Goal: Entertainment & Leisure: Consume media (video, audio)

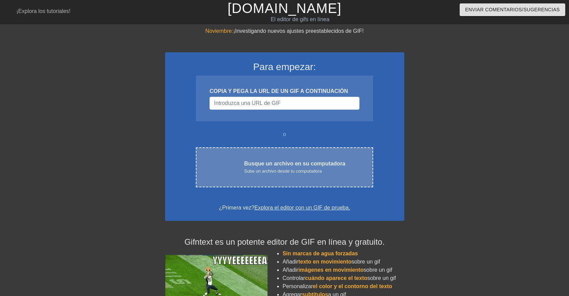
click at [287, 165] on font "Busque un archivo en su computadora" at bounding box center [294, 164] width 101 height 6
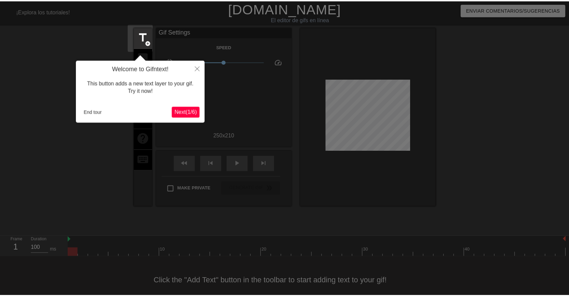
scroll to position [14, 0]
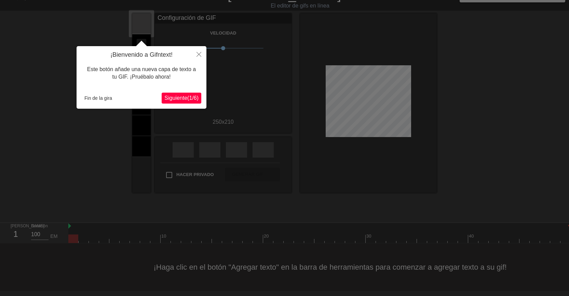
click at [189, 97] on font "1" at bounding box center [190, 98] width 3 height 6
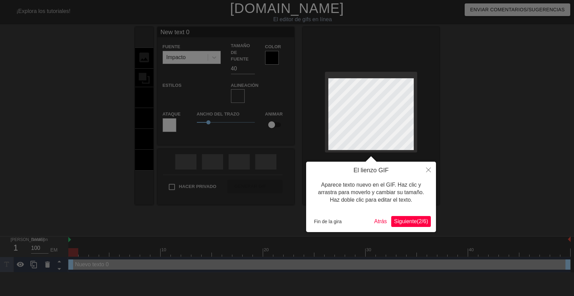
scroll to position [1, 1]
click at [333, 222] on font "Fin de la gira" at bounding box center [328, 221] width 28 height 5
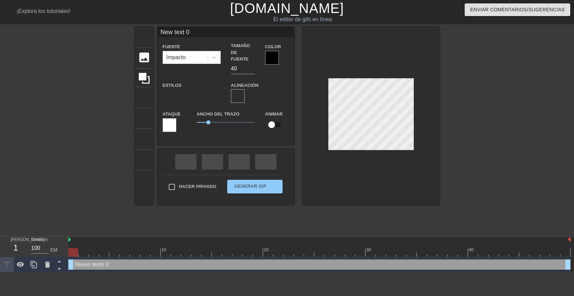
scroll to position [1, 2]
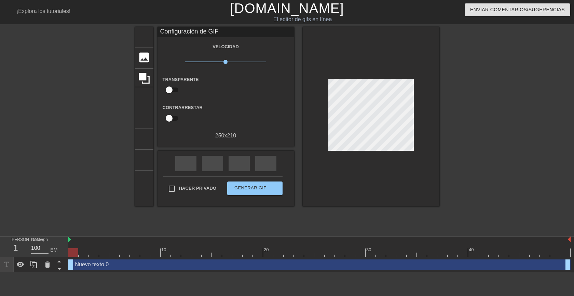
click at [482, 148] on div at bounding box center [499, 129] width 103 height 205
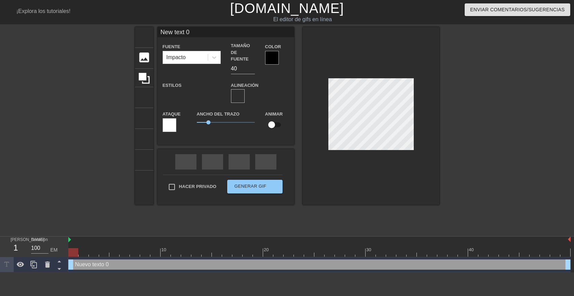
scroll to position [1, 1]
type input "New text"
type textarea "New text"
type input "New tex"
type textarea "New tex"
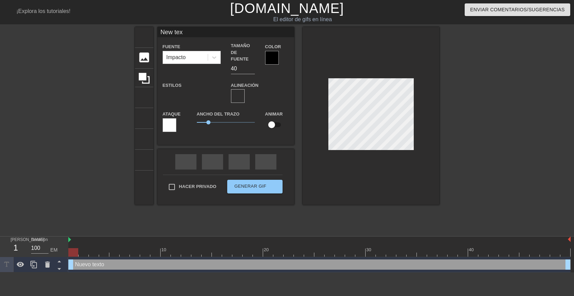
type input "New te"
type textarea "New te"
type input "New t"
type textarea "New t"
type input "New"
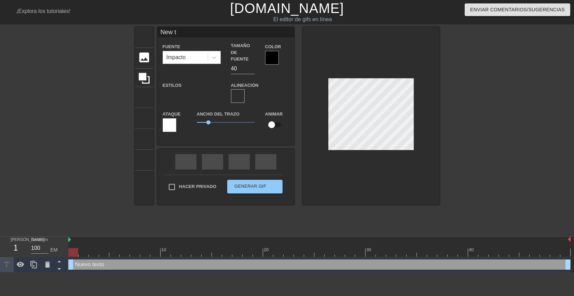
type textarea "New"
type input "New"
type textarea "New"
type input "Ne"
type textarea "Ne"
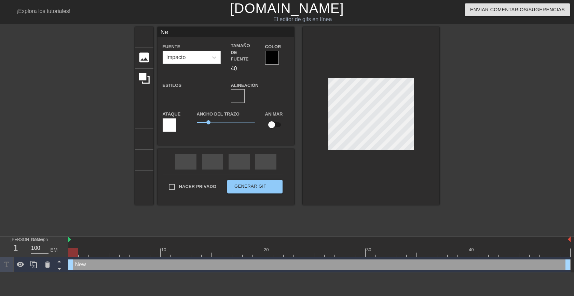
type input "N"
type textarea "N"
type input "B"
type textarea "B"
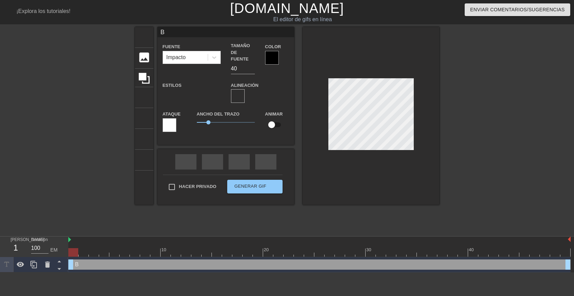
type input "Bu"
type textarea "Bu"
type input "Bue"
type textarea "Bue"
type input "Buen"
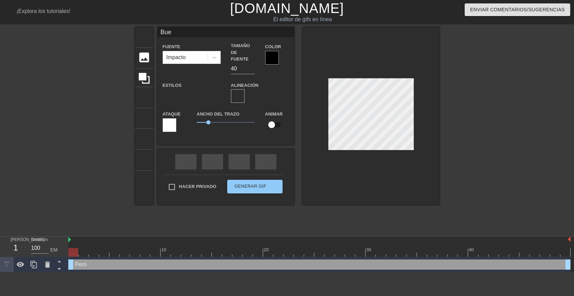
type textarea "Buen"
type input "Bueno"
type textarea "Bueno"
type input "Buenos"
type textarea "Buenos"
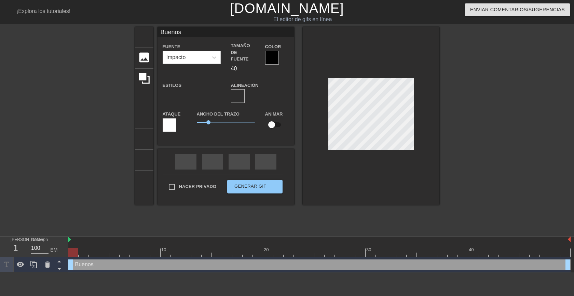
type input "Buenos"
type textarea "Buenos"
type input "Buenos d"
type textarea "Buenos d"
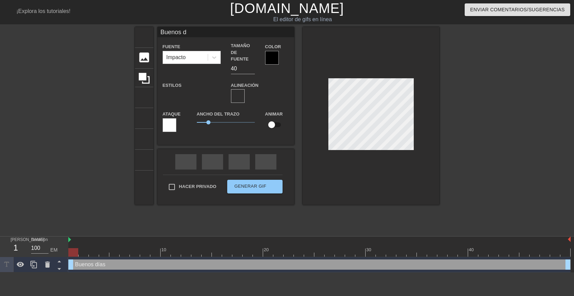
type input "Buenos dí"
type textarea "Buenos dí"
type input "Buenos día"
type textarea "Buenos día"
type input "Buenos días"
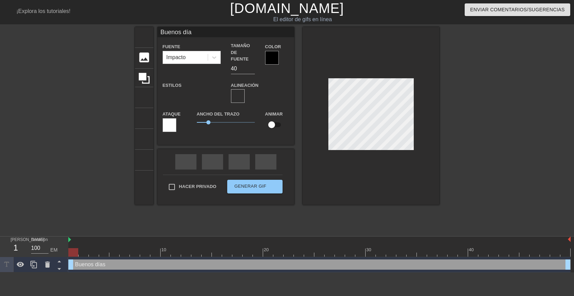
type textarea "Buenos días"
click at [484, 139] on div at bounding box center [499, 129] width 103 height 205
click at [273, 57] on div at bounding box center [272, 58] width 14 height 14
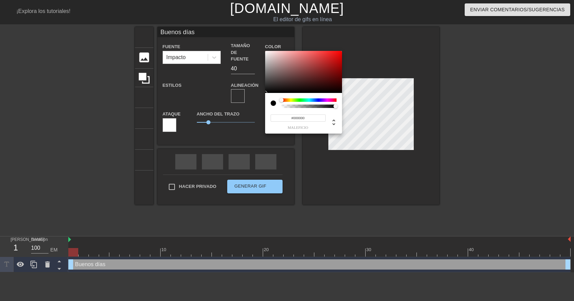
click at [301, 100] on div at bounding box center [309, 99] width 55 height 3
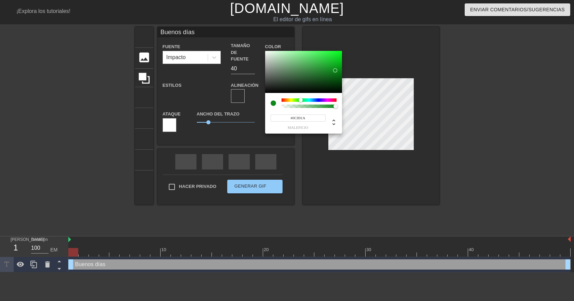
click at [335, 70] on div at bounding box center [303, 72] width 77 height 42
click at [335, 81] on div at bounding box center [303, 72] width 77 height 42
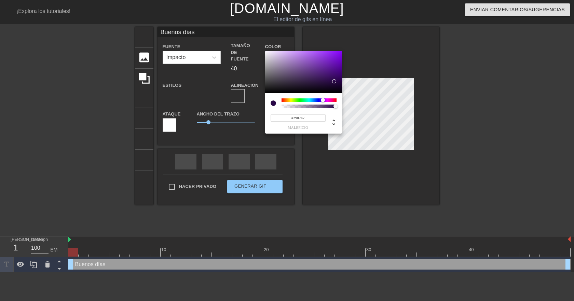
click at [323, 99] on div at bounding box center [309, 99] width 55 height 3
click at [324, 68] on div at bounding box center [303, 72] width 77 height 42
click at [335, 71] on div at bounding box center [303, 72] width 77 height 42
type input "#840B24"
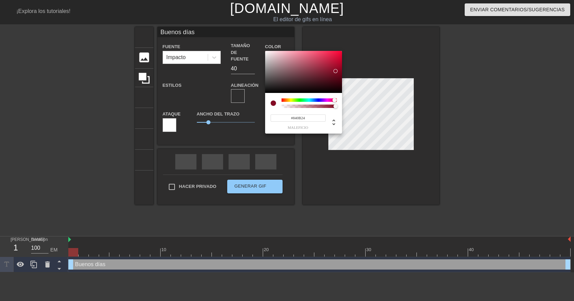
click at [335, 99] on div at bounding box center [309, 99] width 55 height 3
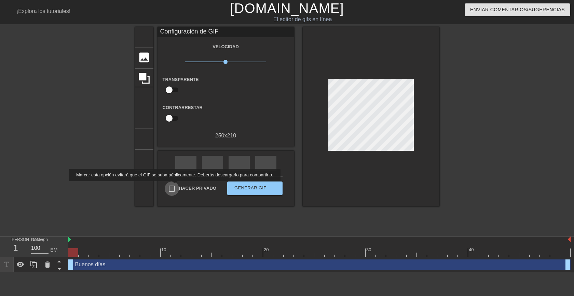
click at [173, 186] on input "Hacer privado" at bounding box center [172, 188] width 14 height 14
checkbox input "true"
click at [250, 185] on font "Generar GIF" at bounding box center [250, 187] width 32 height 5
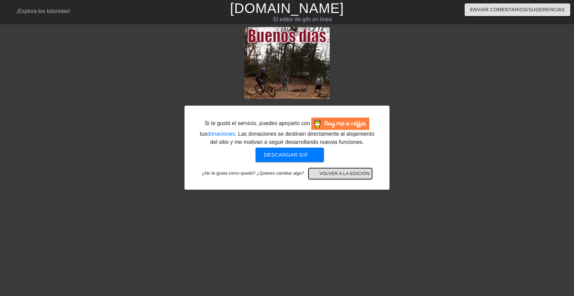
click at [350, 173] on font "Volver a la edición" at bounding box center [344, 173] width 50 height 5
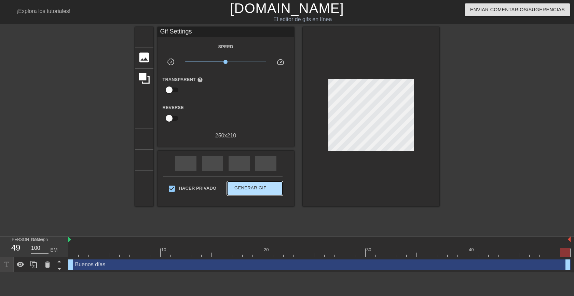
click at [253, 179] on div "Hacer privado Generar GIF doble_flecha" at bounding box center [223, 189] width 120 height 27
click at [253, 187] on font "Generar GIF" at bounding box center [250, 187] width 32 height 5
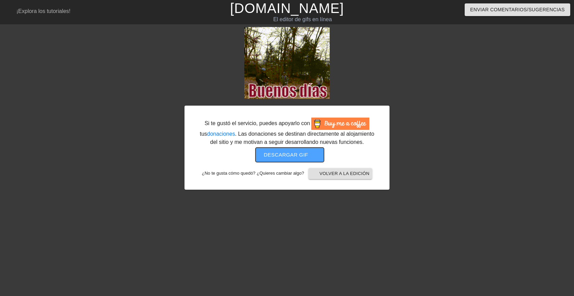
click at [291, 155] on font "Descargar gif" at bounding box center [286, 155] width 44 height 6
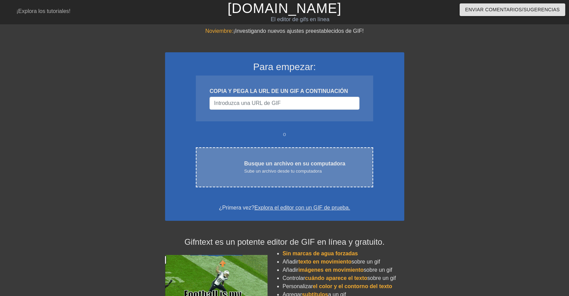
click at [282, 165] on font "Busque un archivo en su computadora" at bounding box center [294, 164] width 101 height 6
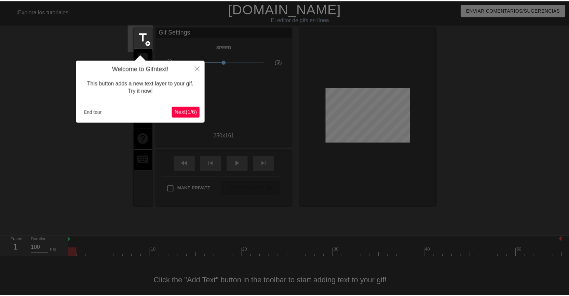
scroll to position [9, 0]
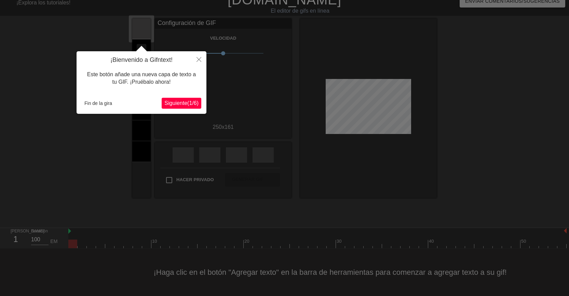
click at [164, 101] on font "Siguiente" at bounding box center [175, 103] width 23 height 6
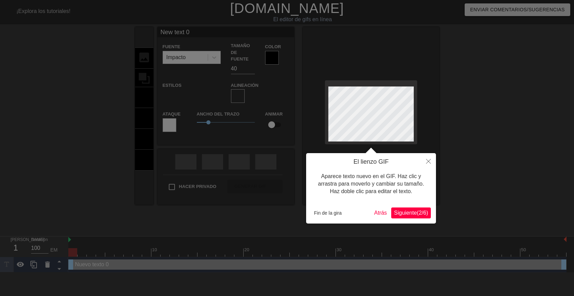
scroll to position [1, 1]
type input "New text"
type textarea "New text"
type input "New text"
type textarea "New text"
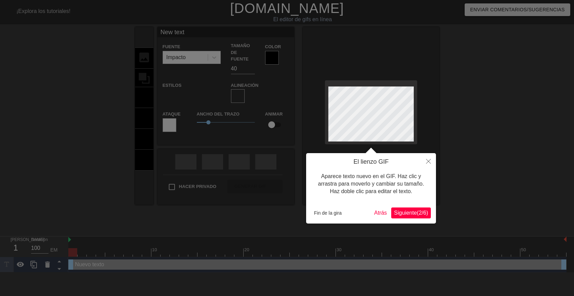
type input "New tex"
type textarea "New tex"
type input "New te"
type textarea "New te"
type input "New t"
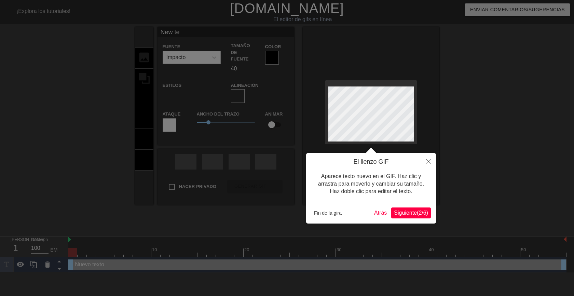
type textarea "New t"
type input "New"
type textarea "New"
type input "New"
type textarea "New"
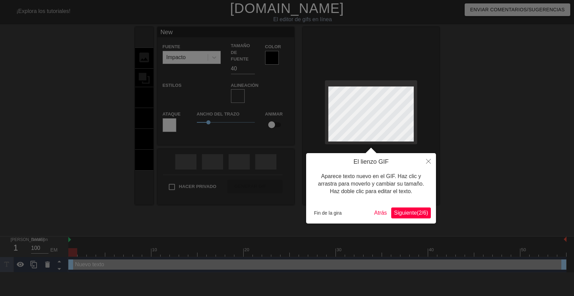
type input "Ne"
type textarea "Ne"
type input "N"
type textarea "N"
type input "M"
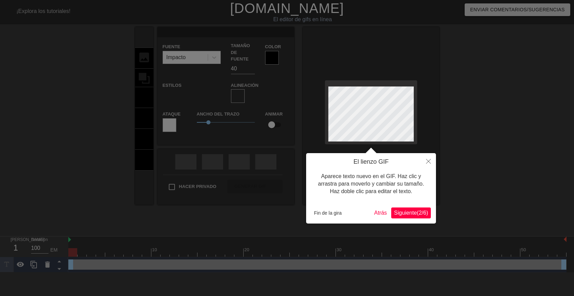
type textarea "M"
type input "Mu"
type textarea "Mu"
type input "Muy"
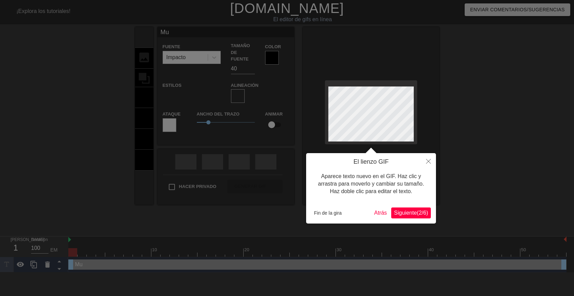
type textarea "Muy"
type input "Muy"
type textarea "Muy"
type input "Muyb"
type textarea "Muy b"
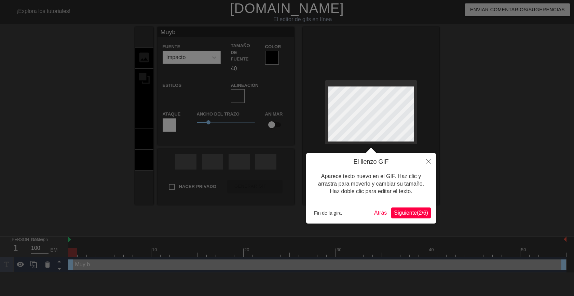
type input "Muybu"
type textarea "Muy bu"
type input "Muybue"
type textarea "Muy bue"
type input "Muybue-"
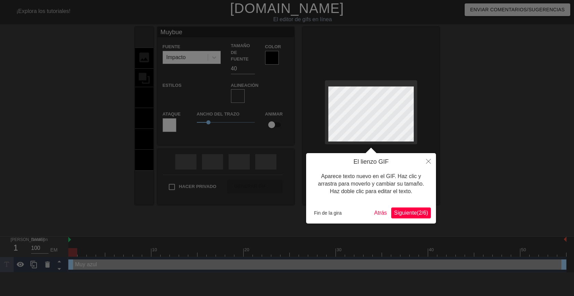
type textarea "Muy bue-"
type input "Muybue-"
type textarea "Muy bue-"
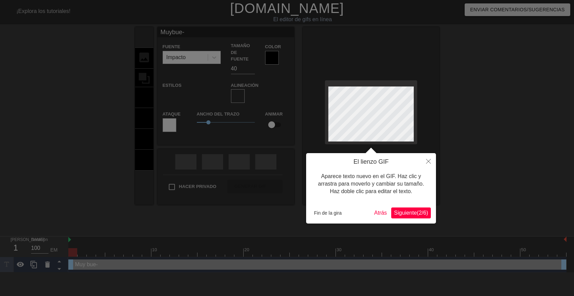
type input "Muybue-n"
type textarea "Muy bue- n"
type input "Muybue-no"
type textarea "Muy bue- no"
type input "Muybue-nos"
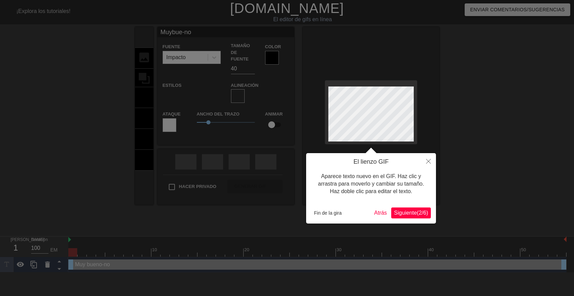
type textarea "Muy bue- nos"
type input "Muybue-nos"
type textarea "Muy bue- nos"
type input "Muybue-nosd"
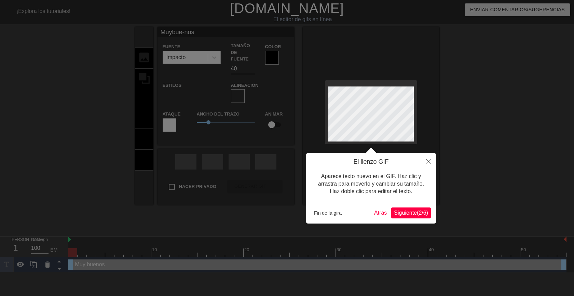
type textarea "Muy bue- nos d"
type input "Muybue-nosdí"
type textarea "Muy bue- nos dí"
type input "Muybue-nosdía"
type textarea "Muy bue- nos día"
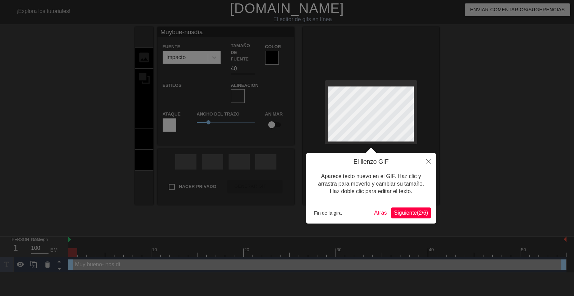
type input "Muybue-nosdías"
type textarea "Muy bue- nos días"
click at [489, 127] on div at bounding box center [287, 148] width 574 height 296
click at [316, 212] on font "Fin de la gira" at bounding box center [328, 212] width 28 height 5
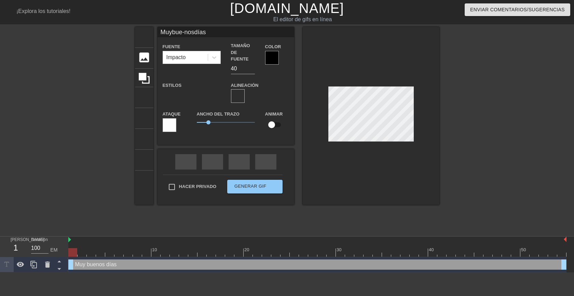
click at [470, 123] on div at bounding box center [499, 129] width 103 height 205
click at [270, 55] on div at bounding box center [272, 58] width 14 height 14
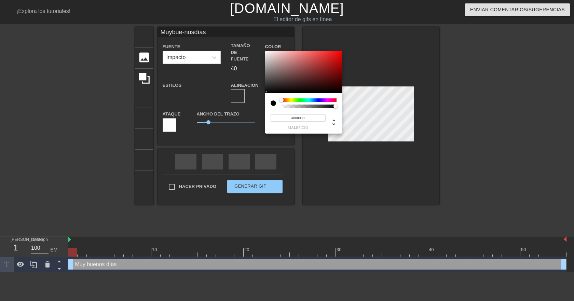
click at [319, 99] on div at bounding box center [309, 99] width 55 height 3
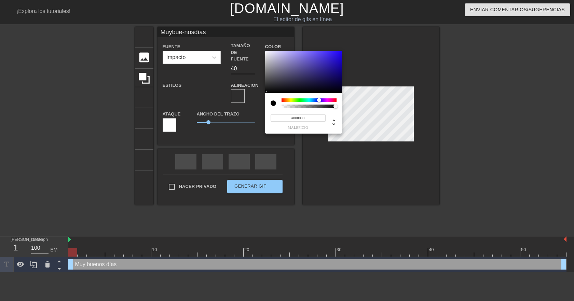
type input "Muybue-nosdías"
type input "#20156E"
type input "Muybue-nosdías"
type input "#211670"
click at [327, 74] on div at bounding box center [303, 72] width 77 height 42
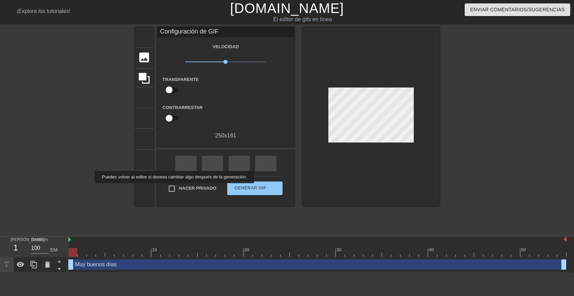
click at [173, 188] on input "Hacer privado" at bounding box center [172, 188] width 14 height 14
checkbox input "true"
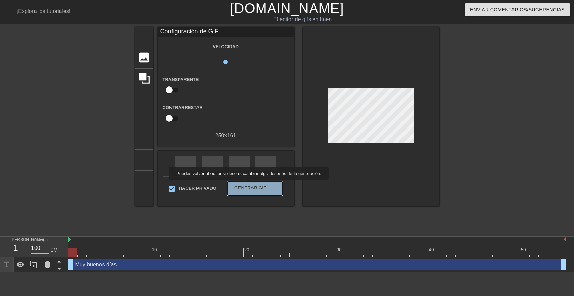
click at [247, 185] on font "Generar GIF" at bounding box center [250, 187] width 32 height 5
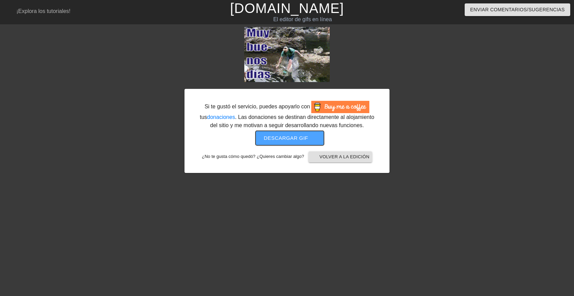
click at [287, 136] on font "Descargar gif" at bounding box center [286, 138] width 44 height 6
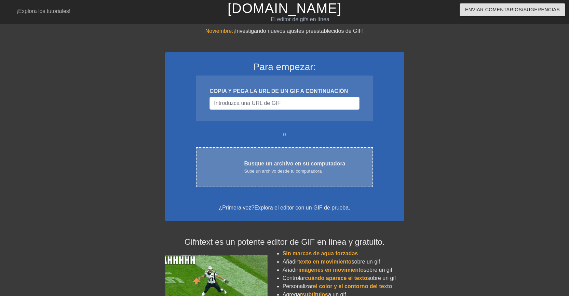
click at [285, 172] on font "Sube un archivo desde tu computadora" at bounding box center [283, 170] width 78 height 5
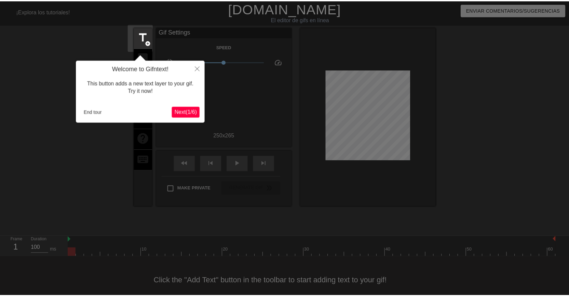
scroll to position [9, 0]
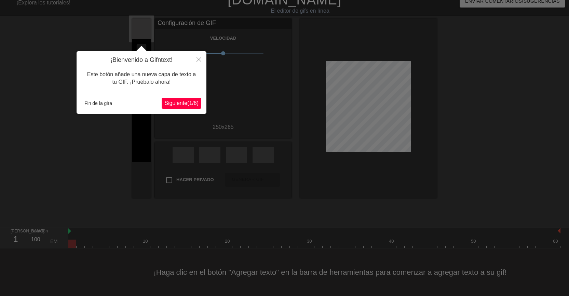
click at [172, 101] on font "Siguiente" at bounding box center [175, 103] width 23 height 6
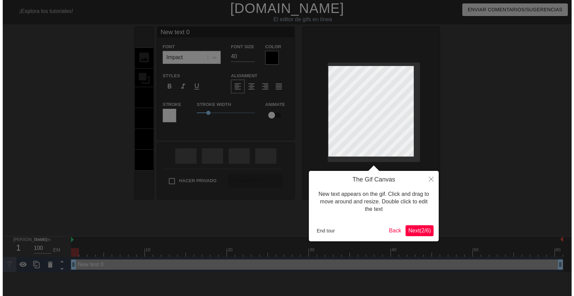
scroll to position [0, 0]
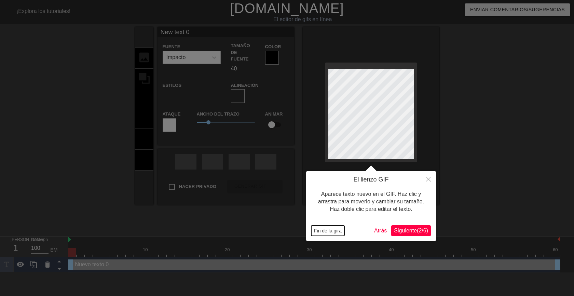
click at [335, 229] on font "Fin de la gira" at bounding box center [328, 230] width 28 height 5
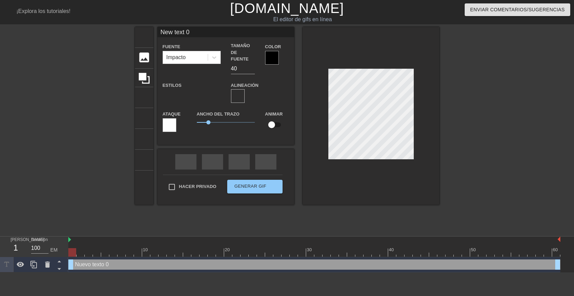
scroll to position [1, 1]
type input "New text"
type textarea "New text"
type input "New text"
type textarea "New text"
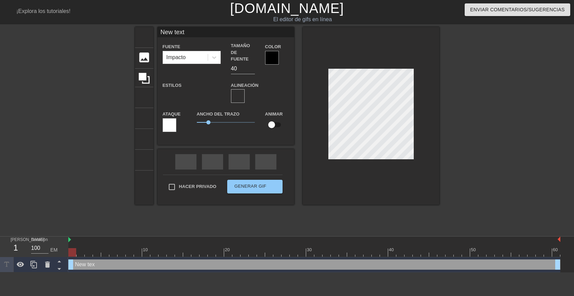
type input "New tex"
type textarea "New tex"
type input "New te"
type textarea "New te"
type input "New t"
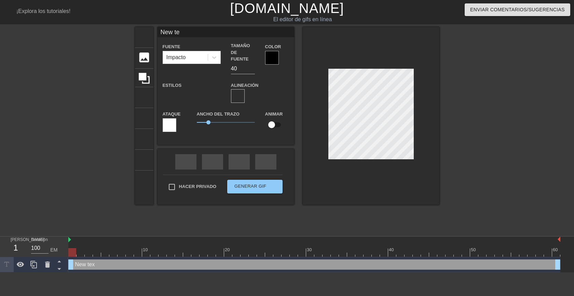
type textarea "New t"
type input "New"
type textarea "New"
type input "New"
type textarea "New"
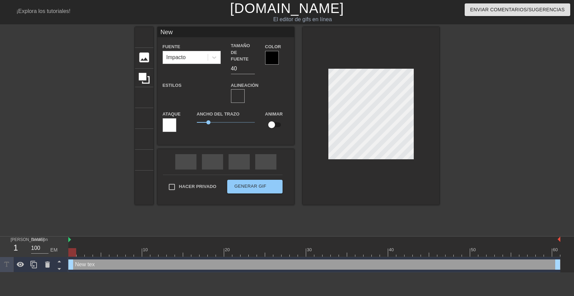
type input "Ne"
type textarea "Ne"
type input "N"
type textarea "N"
type input "B"
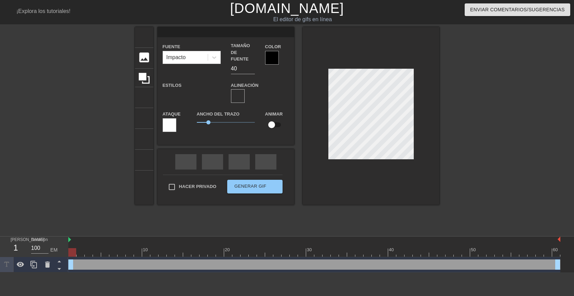
type textarea "B"
type input "Bu"
type textarea "Bu"
type input "Bue"
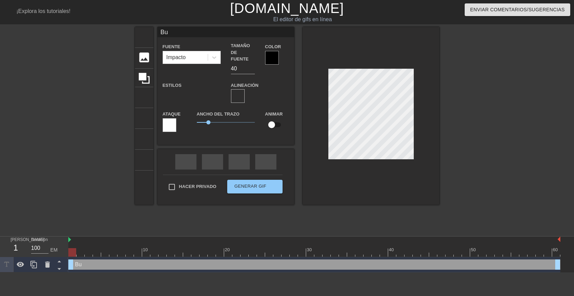
type textarea "Bue"
type input "Buen"
type textarea "Buen"
type input "Buení"
type textarea "Buení"
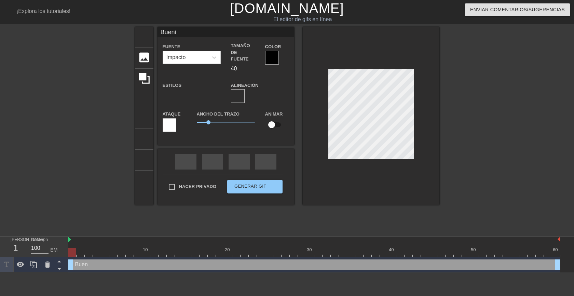
type input "Buenís"
type textarea "Buenís"
type input "Buenísi"
type textarea "Buenísi"
type input "Buenísim"
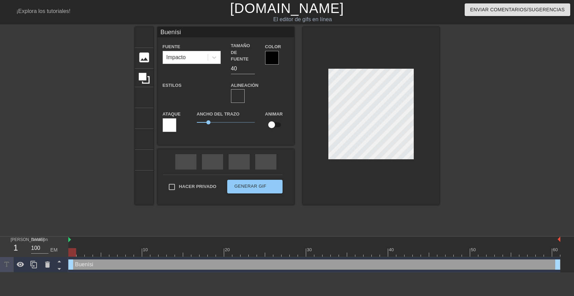
type textarea "Buenísim"
type input "Buenísimo"
type textarea "Buenísimo"
type input "Buenísimos"
type textarea "Buenísimos"
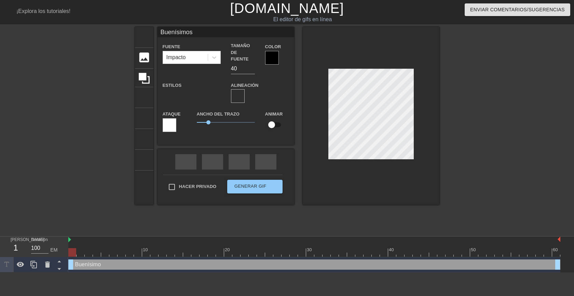
scroll to position [1, 2]
type input "Buenísimos"
type textarea "Buenísimos"
type input "Buenísimosd"
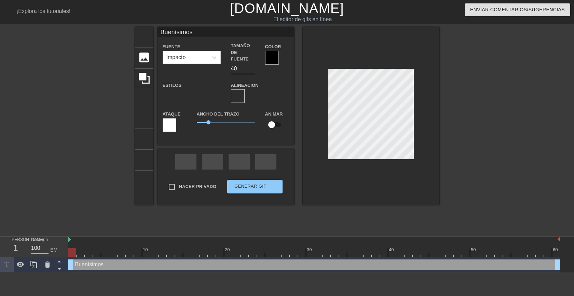
type textarea "Buenísimos d"
type input "Buenísimosdí"
type textarea "Buenísimos dí"
type input "Buenísimosdía"
type textarea "Buenísimos día"
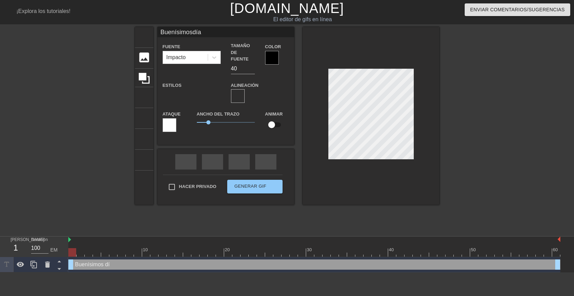
type input "Buenísimosdías"
type textarea "Buenísimos días"
type input "Buenísimosdías"
type textarea "Buenísimos días"
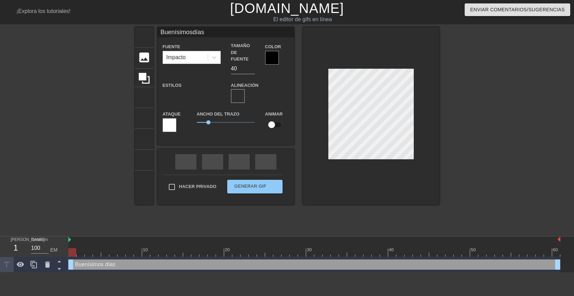
type input "Buenísimosdías"
type textarea "Buenísimos días"
type input "Buenísimosdías"
type textarea "Buenísimos días"
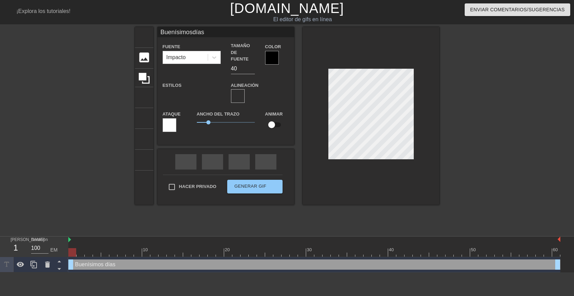
click at [466, 125] on div at bounding box center [499, 129] width 103 height 205
click at [251, 92] on font "formato_alinear_centro" at bounding box center [337, 96] width 180 height 8
click at [372, 158] on div at bounding box center [371, 116] width 137 height 178
click at [271, 61] on div at bounding box center [272, 58] width 14 height 14
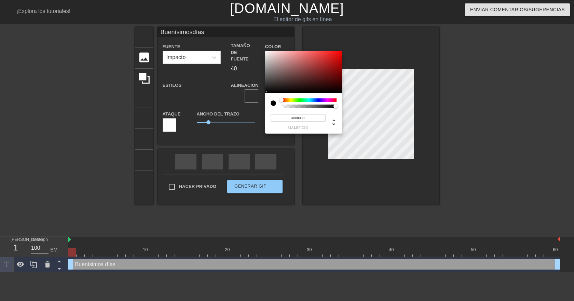
click at [290, 100] on div at bounding box center [309, 99] width 55 height 3
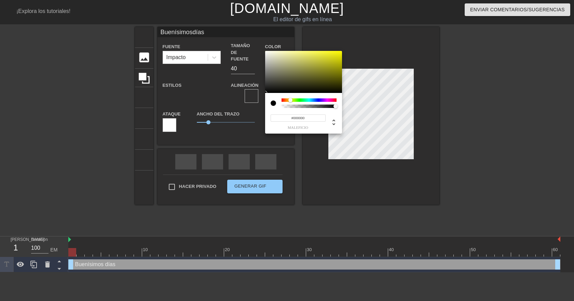
type input "Buenísimosdías"
type input "#595823"
click at [312, 78] on div at bounding box center [303, 72] width 77 height 42
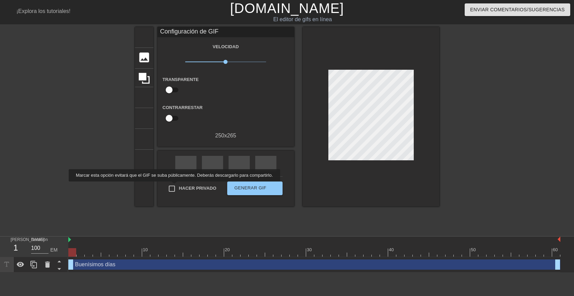
click at [173, 186] on input "Hacer privado" at bounding box center [172, 188] width 14 height 14
checkbox input "true"
click at [257, 187] on font "Generar GIF" at bounding box center [250, 187] width 32 height 5
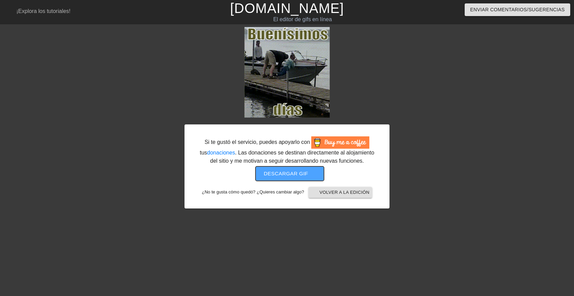
click at [289, 172] on font "Descargar gif" at bounding box center [286, 174] width 44 height 6
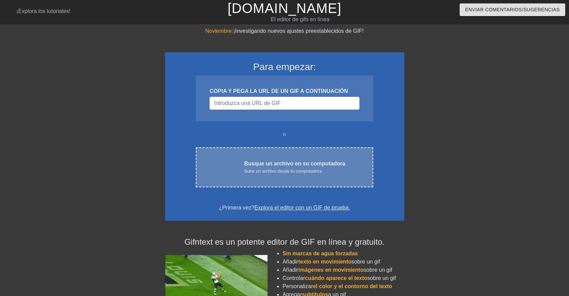
click at [294, 169] on font "Sube un archivo desde tu computadora" at bounding box center [283, 170] width 78 height 5
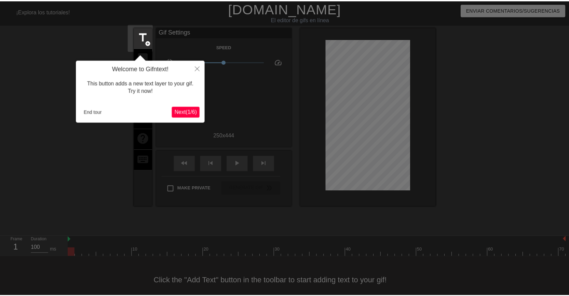
scroll to position [14, 0]
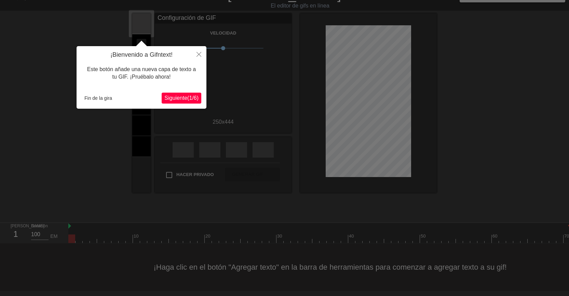
click at [164, 98] on font "Siguiente" at bounding box center [175, 98] width 23 height 6
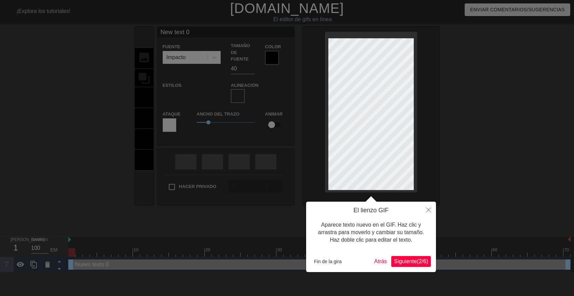
scroll to position [1, 1]
type input "New text 0B"
type textarea "New text 0B"
type input "New text 0Bu"
type textarea "New text 0Bu"
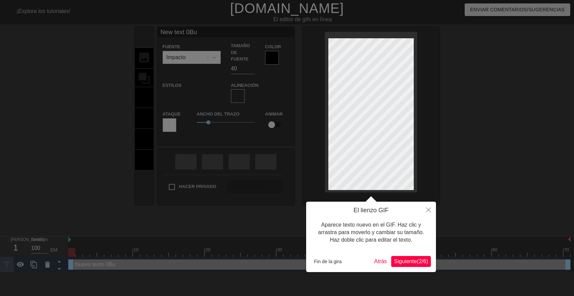
type input "New text 0Bue"
type textarea "New text 0Bue"
type input "New text 0Buen"
type textarea "New text 0Buen"
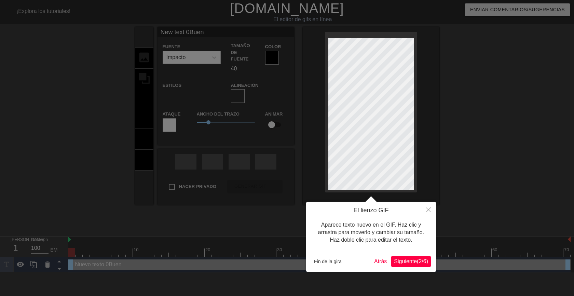
type input "New text 0Bueno"
type textarea "New text 0Bueno"
type input "New text 0Buenos"
type textarea "New text 0Buenos"
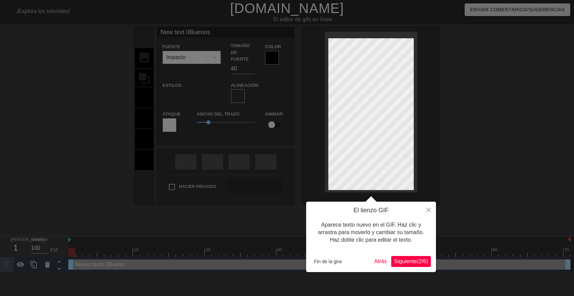
type input "New text 0Bueno"
type textarea "New text 0Buen"
type input "New text 0Bue"
type textarea "New text 0Bue"
type input "New text 0Bu"
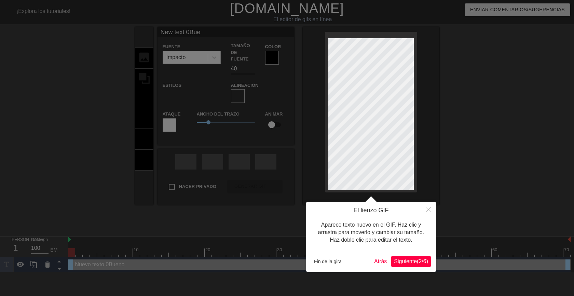
type textarea "New text 0Bu"
type input "New text 0B"
type textarea "New text 0B"
type input "New text 0"
type textarea "New text 0"
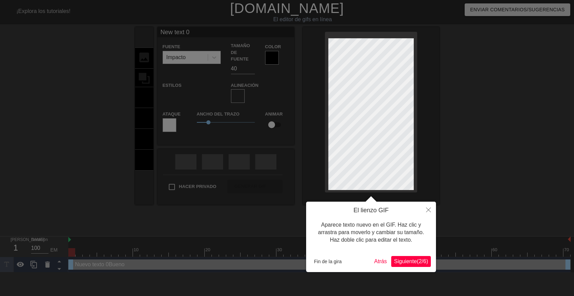
type input "New text"
type textarea "New text"
type input "New text"
type textarea "New text"
type input "New tex"
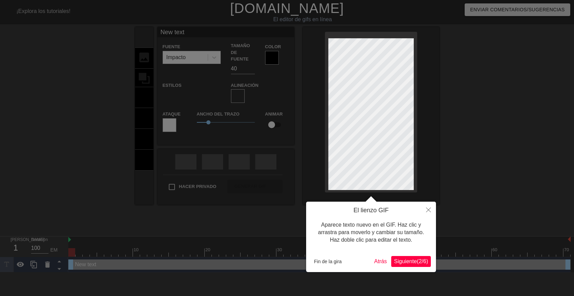
type textarea "New tex"
type input "New te"
type textarea "New te"
type input "New t"
type textarea "New t"
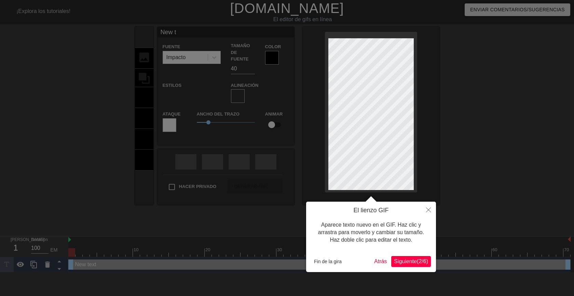
type input "New"
type textarea "New"
type input "New"
type textarea "New"
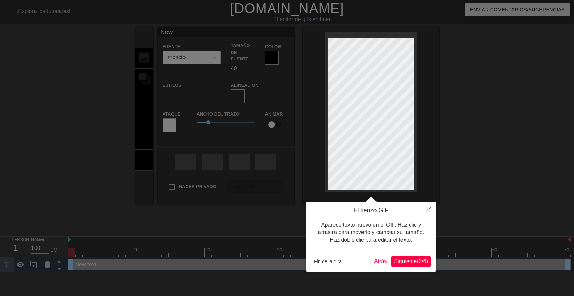
type input "Ne"
type textarea "Ne"
type input "N"
type textarea "N"
type input "B"
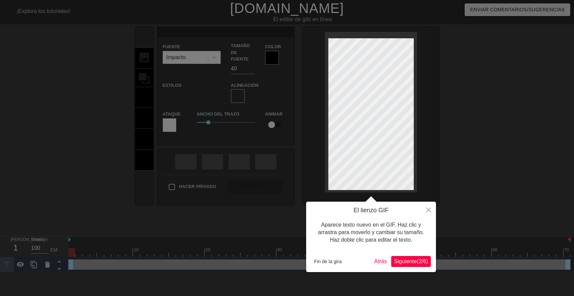
type textarea "B"
type input "Bu"
type textarea "Bu"
type input "Bue"
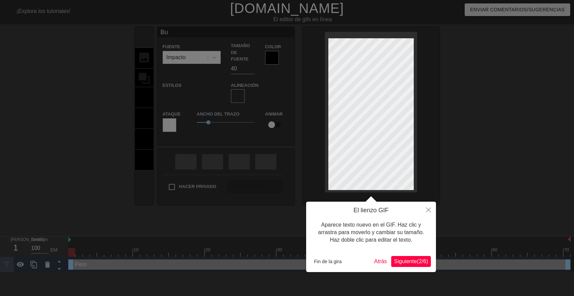
type textarea "Bue"
type input "Buen"
type textarea "Buen"
type input "Buenp"
type textarea "Buenp"
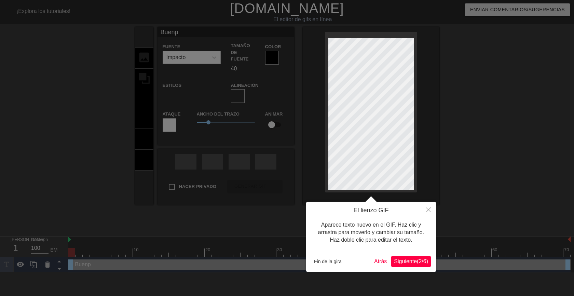
scroll to position [1, 1]
type input "Buen"
type textarea "Buen"
type input "Bueno"
type textarea "Bueno"
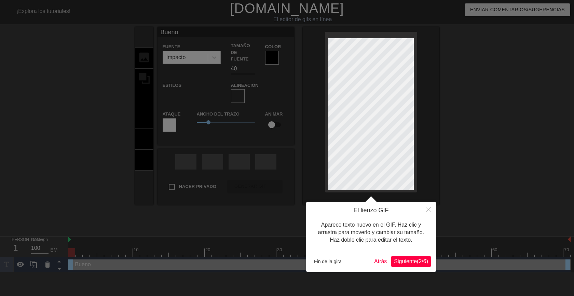
type input "Buenos"
type textarea "Buenos"
type input "Buenos"
type textarea "Buenos"
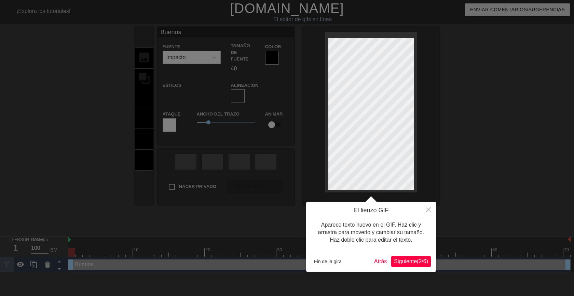
scroll to position [1, 1]
type input "Buenosd"
type textarea "Buenos d"
type input "Buenosdí"
type textarea "Buenos dí"
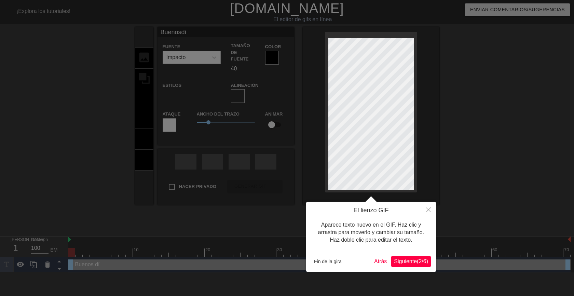
type input "Buenosdía"
type textarea "Buenos día"
type input "Buenosdías"
type textarea "Buenos días"
drag, startPoint x: 335, startPoint y: 262, endPoint x: 336, endPoint y: 227, distance: 34.5
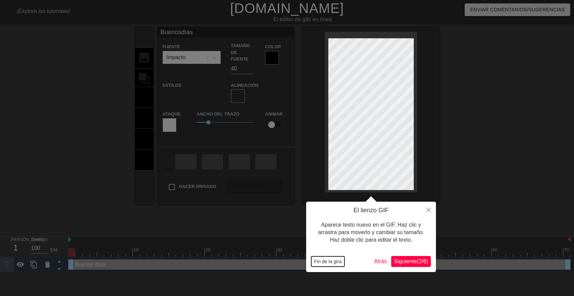
click at [333, 259] on font "Fin de la gira" at bounding box center [328, 261] width 28 height 5
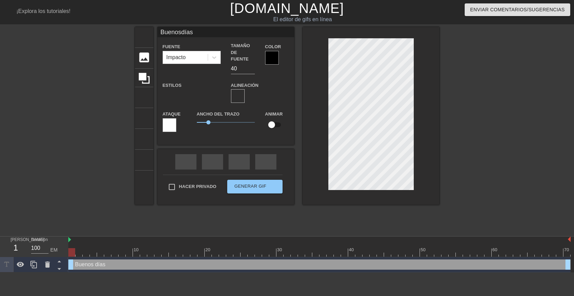
scroll to position [1, 1]
type input "Buenosdías"
type textarea "Buenos días"
type input "Buenosdías"
type textarea "Buenos días"
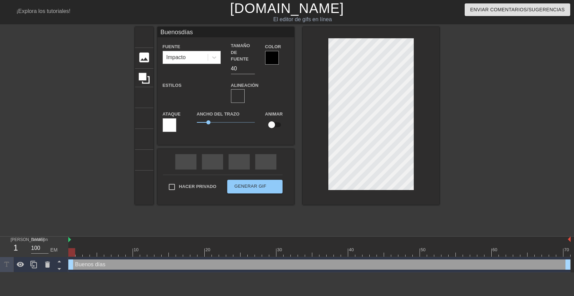
type input "Buenosdías"
type textarea "Buenos días"
type input "Buenosdías"
type textarea "Buenos días"
type input "Buenosdías"
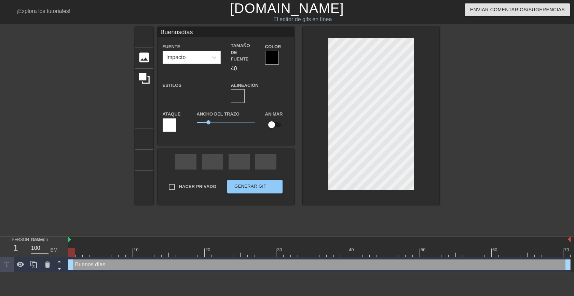
type textarea "Buenos días"
type input "Buenosdías"
type textarea "Buenos días"
click at [461, 138] on div at bounding box center [499, 129] width 103 height 205
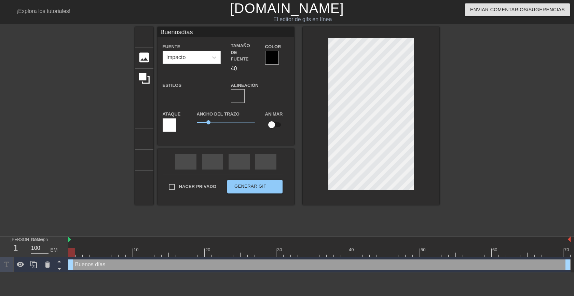
click at [373, 187] on div at bounding box center [371, 116] width 137 height 178
click at [249, 92] on font "formato_alinear_centro" at bounding box center [337, 96] width 180 height 8
click at [277, 55] on div at bounding box center [272, 58] width 14 height 14
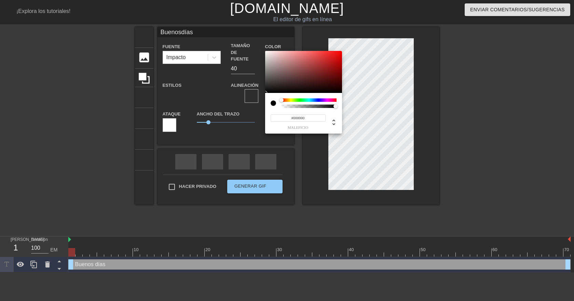
click at [303, 98] on div "#000000 maleficio" at bounding box center [303, 113] width 77 height 41
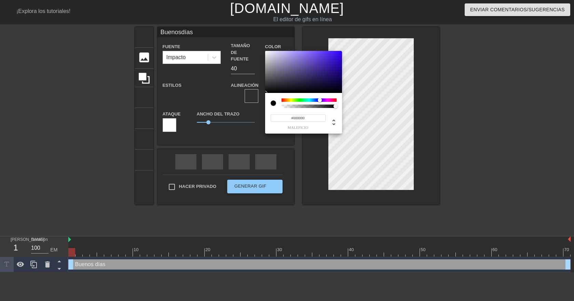
click at [320, 98] on div at bounding box center [309, 99] width 55 height 3
type input "Buenosdías"
type input "#3014A3"
click at [332, 66] on div at bounding box center [303, 72] width 77 height 42
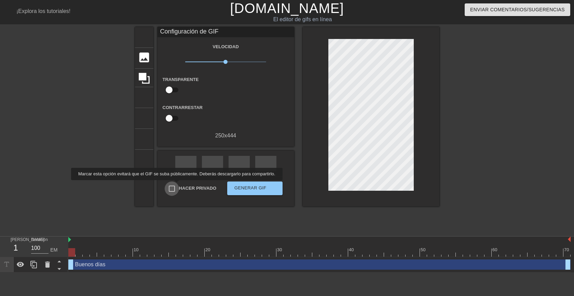
click at [172, 185] on input "Hacer privado" at bounding box center [172, 188] width 14 height 14
checkbox input "true"
click at [255, 187] on font "Generar GIF" at bounding box center [250, 187] width 32 height 5
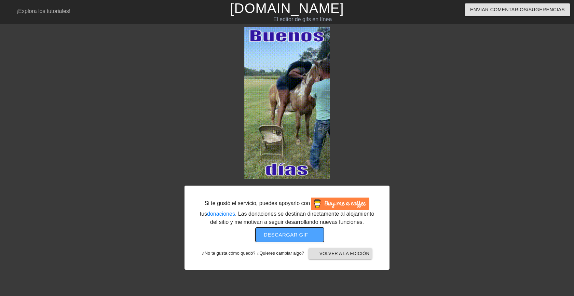
click at [294, 235] on font "Descargar gif" at bounding box center [286, 235] width 44 height 6
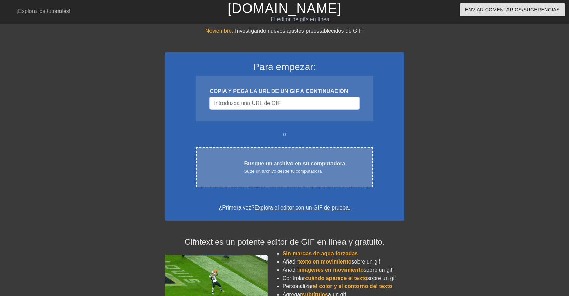
click at [284, 171] on font "Sube un archivo desde tu computadora" at bounding box center [283, 170] width 78 height 5
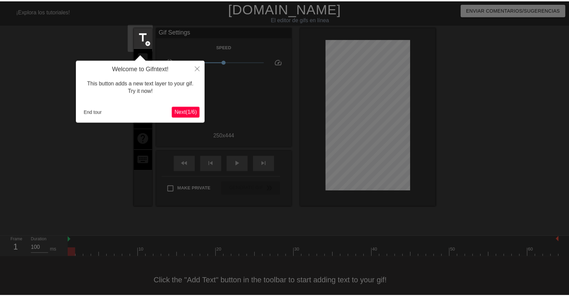
scroll to position [9, 0]
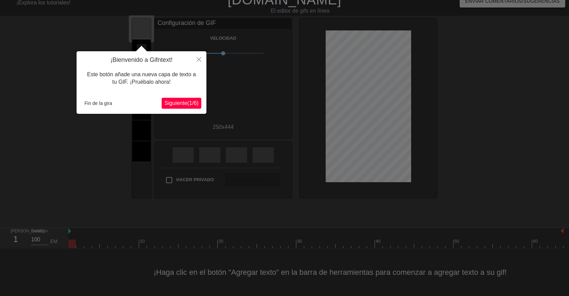
click at [164, 101] on font "Siguiente" at bounding box center [175, 103] width 23 height 6
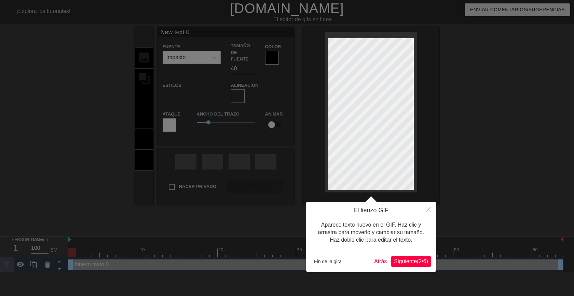
scroll to position [1, 1]
type input "New text"
type textarea "New text"
type input "New text"
type textarea "New text"
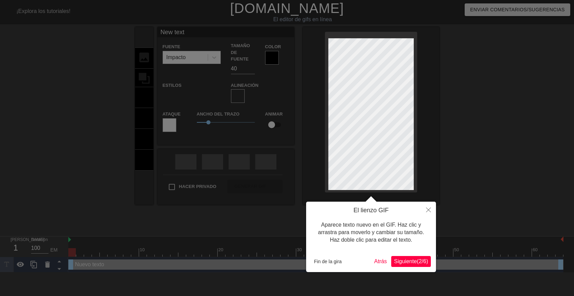
type input "New tex"
type textarea "New tex"
type input "New te"
type textarea "New t"
type input "New"
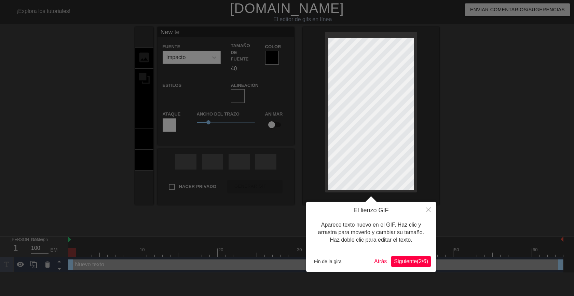
type textarea "New"
type input "New"
type textarea "New"
type input "Ne"
type textarea "Ne"
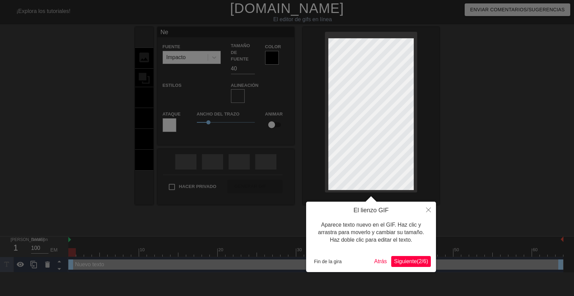
scroll to position [1, 1]
type input "N"
type textarea "N"
type input "M"
type textarea "M"
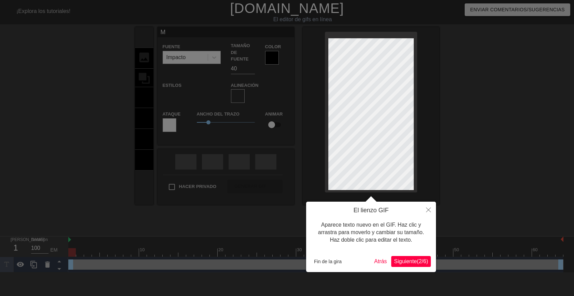
scroll to position [1, 1]
type input "Mu"
type textarea "Mu"
type input "Muy"
type textarea "Muy"
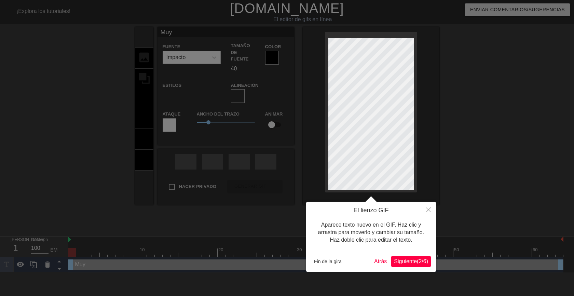
type input "Muy"
type textarea "Muy"
type input "Muy b"
type textarea "Muy b"
type input "Muy bu"
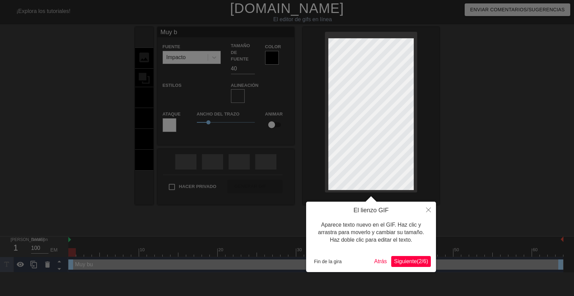
type textarea "Muy bu"
type input "Muy bue"
type textarea "Muy bue"
type input "Muy buen"
type textarea "Muy buen"
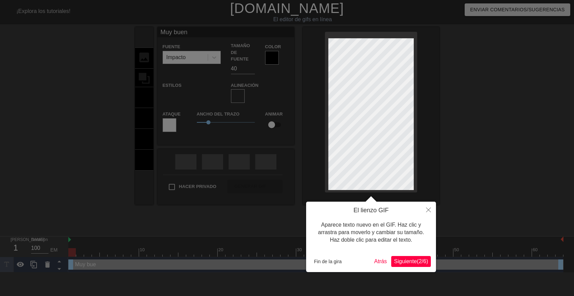
type input "Muy bueno"
type textarea "Muy bueno"
type input "Muy buenos"
type textarea "Muy buenos"
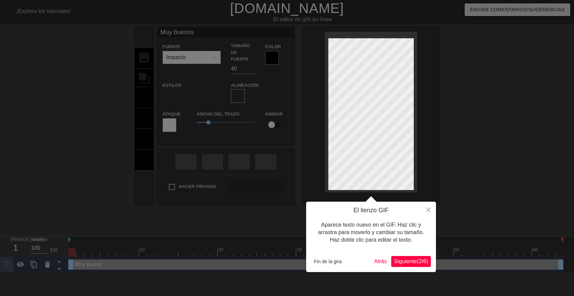
type input "Muy buenos"
type textarea "Muy buenos"
type input "Muy buenosd"
type textarea "Muy buenos d"
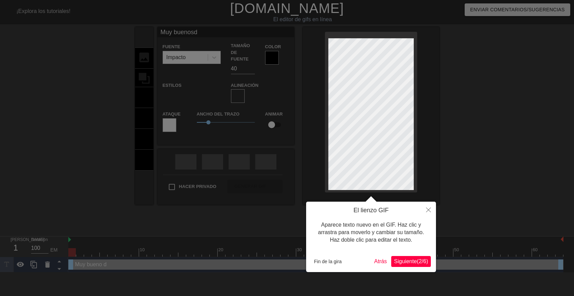
type input "Muy buenosdí"
type textarea "Muy buenos dí"
type input "Muy buenosdía"
type textarea "Muy buenos día"
type input "Muy buenosdías"
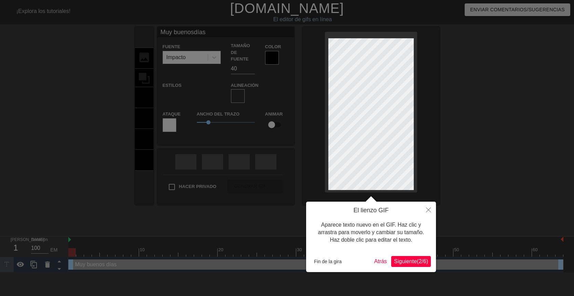
type textarea "Muy buenos días"
click at [324, 260] on font "Fin de la gira" at bounding box center [328, 261] width 28 height 5
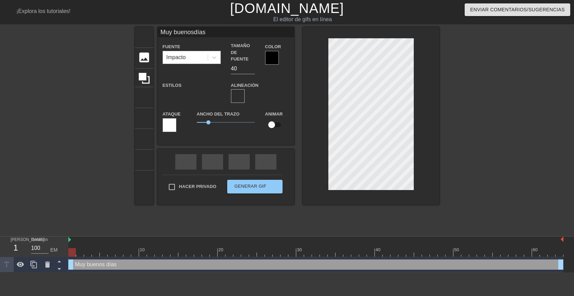
scroll to position [1, 1]
click at [452, 117] on div at bounding box center [499, 129] width 103 height 205
click at [249, 92] on font "formato_alinear_centro" at bounding box center [337, 96] width 180 height 8
click at [274, 56] on div at bounding box center [272, 58] width 14 height 14
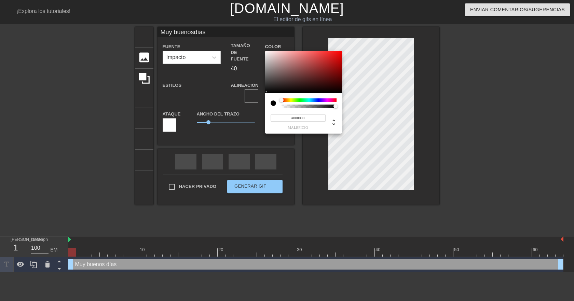
click at [331, 98] on div at bounding box center [309, 99] width 55 height 3
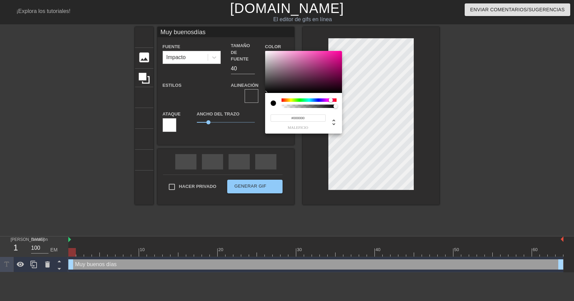
type input "Muy buenosdías"
type input "#B41D7A"
click at [329, 63] on div at bounding box center [303, 72] width 77 height 42
type input "Muy buenosdías"
type input "#3E0E2C"
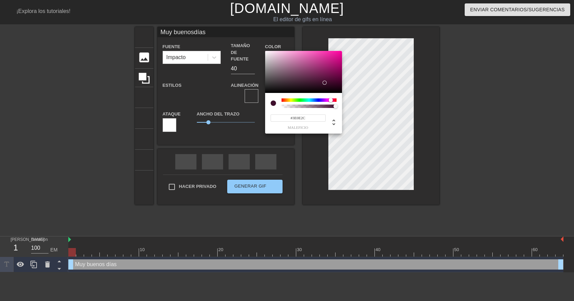
click at [325, 83] on div at bounding box center [303, 72] width 77 height 42
drag, startPoint x: 487, startPoint y: 122, endPoint x: 471, endPoint y: 125, distance: 16.4
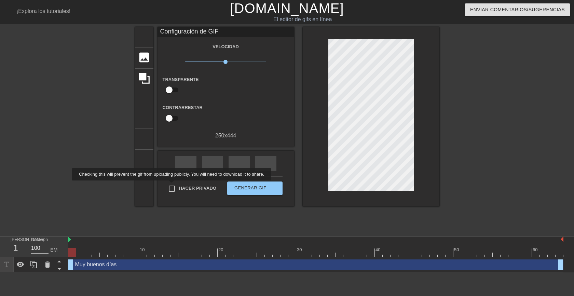
click at [173, 185] on input "Hacer privado" at bounding box center [172, 188] width 14 height 14
checkbox input "true"
click at [239, 188] on font "Generar GIF" at bounding box center [250, 187] width 32 height 5
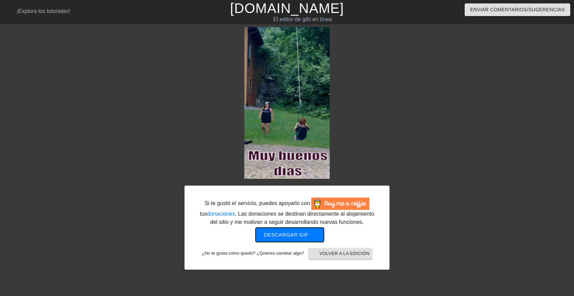
click at [294, 235] on font "Descargar gif" at bounding box center [286, 235] width 44 height 6
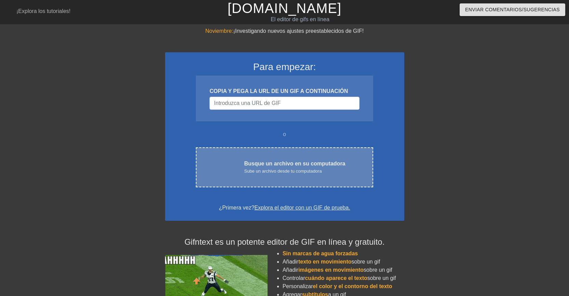
click at [285, 164] on font "Busque un archivo en su computadora" at bounding box center [294, 164] width 101 height 6
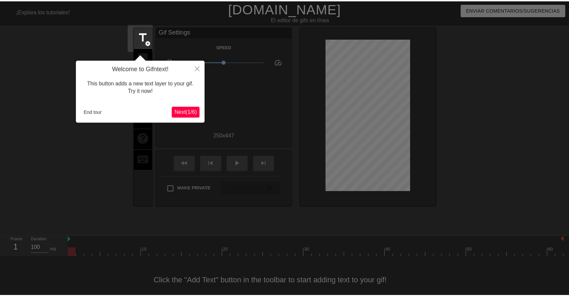
scroll to position [14, 0]
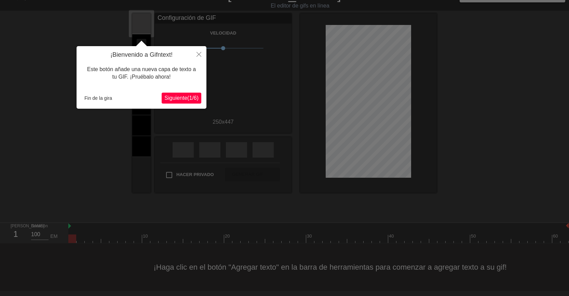
click at [173, 96] on font "Siguiente" at bounding box center [175, 98] width 23 height 6
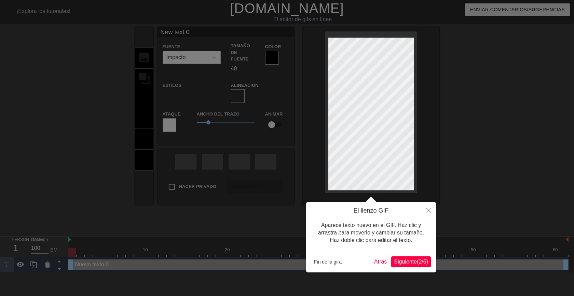
scroll to position [1, 1]
type input "New text"
type textarea "New text"
type input "New text"
type textarea "New text"
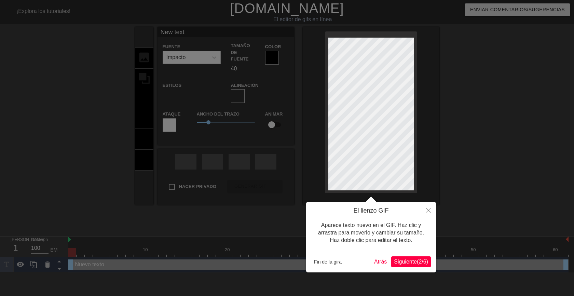
type input "New tex"
type textarea "New tex"
type input "New te"
type textarea "New te"
type input "New t"
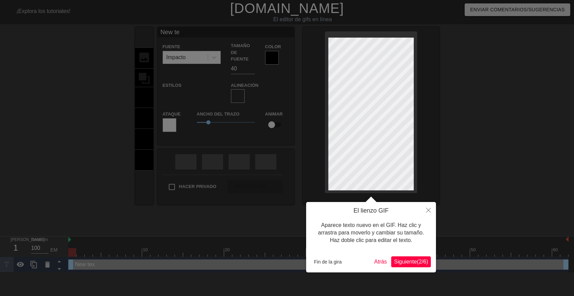
type textarea "New t"
type input "New"
type textarea "New"
type input "New"
type textarea "New"
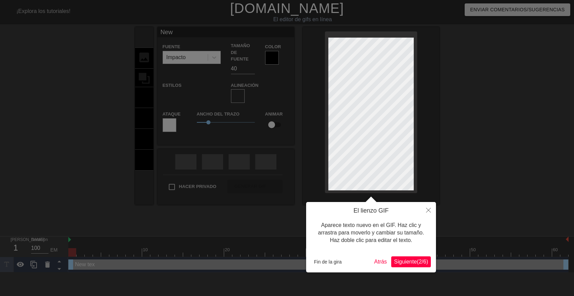
type input "Ne"
type textarea "Ne"
type input "N"
type textarea "N"
type input "B"
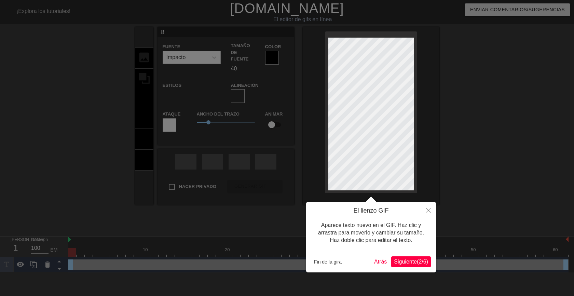
type textarea "B"
type input "Bu"
type textarea "Bu"
type input "Bue"
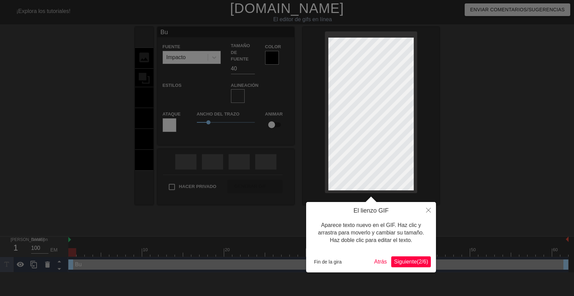
type textarea "Bue"
type input "Buen"
type textarea "Buen"
type input "Buení"
type textarea "Buení"
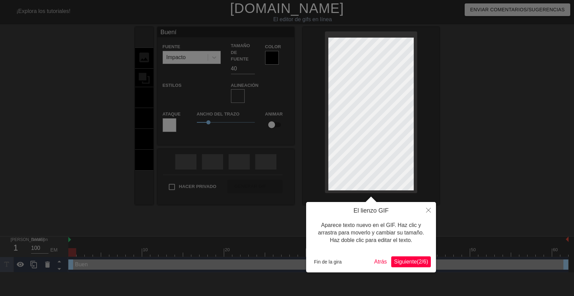
scroll to position [1, 1]
type input "Buenís"
type textarea "Buenís"
type input "Buenísi"
type textarea "Buenísi"
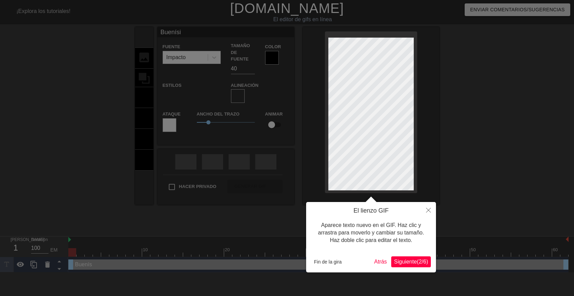
type input "Buenísim"
type textarea "Buenísim"
type input "Buenísimo"
type textarea "Buenísimo"
type input "Buenísimos"
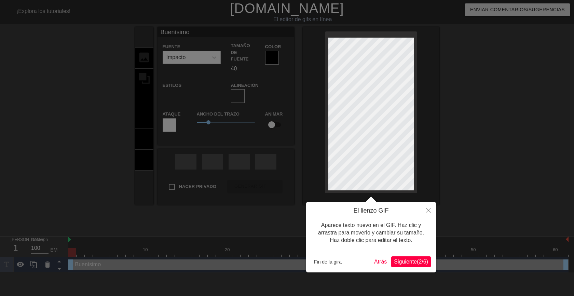
type textarea "Buenísimos"
type input "Buenísimos"
type textarea "Buenísimos"
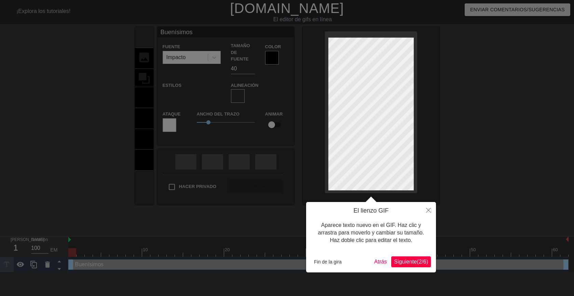
type input "Buenísimosd"
type textarea "Buenísimos d"
type input "Buenísimosdí"
type textarea "Buenísimos dí"
type input "Buenísimosdía"
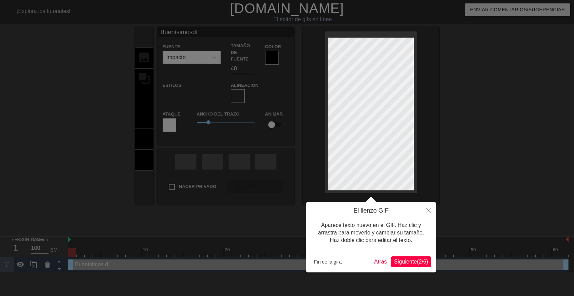
type textarea "Buenísimos día"
type input "Buenísimosdías"
type textarea "Buenísimos días"
click at [469, 142] on div at bounding box center [287, 148] width 574 height 296
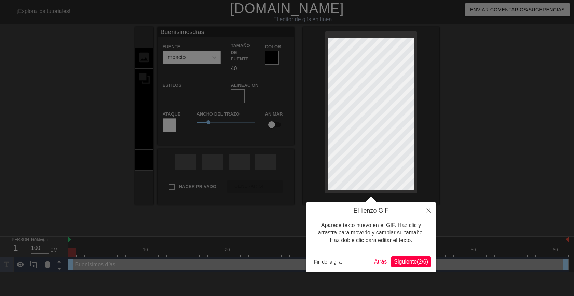
click at [372, 220] on div "Aparece texto nuevo en el GIF. Haz clic y arrastra para moverlo y cambiar su ta…" at bounding box center [371, 233] width 120 height 37
click at [338, 259] on font "Fin de la gira" at bounding box center [328, 261] width 28 height 5
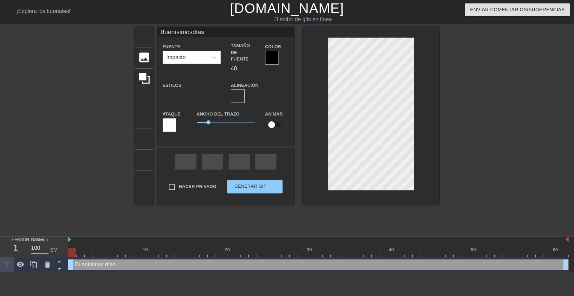
scroll to position [1, 1]
type input "Buenísimosdías"
type textarea "Buenísimos días"
type input "Buenísimosdías"
type textarea "Buenísimos días"
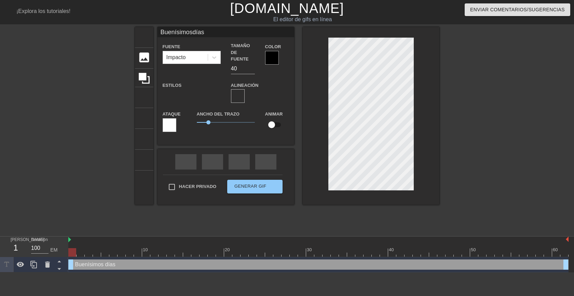
type input "Buenísimosdías"
type textarea "Buenísimos días"
type input "Buenísimosdías"
type textarea "Buenísimos [PERSON_NAME]"
type input "Buenísimosdías"
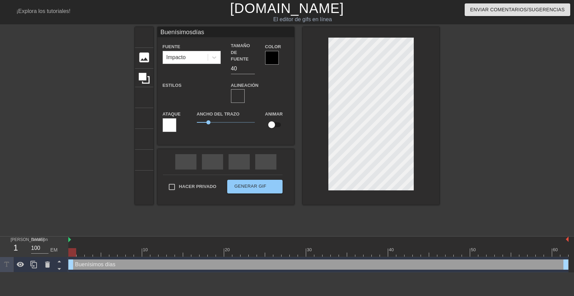
type textarea "Buenísimos [PERSON_NAME]"
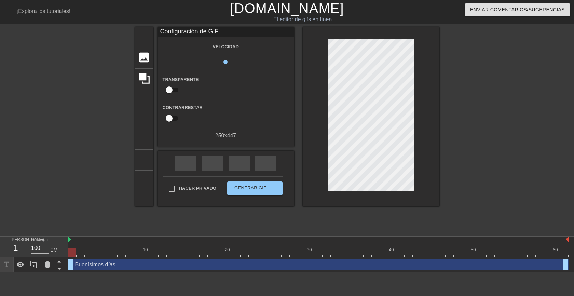
click at [474, 132] on div at bounding box center [499, 129] width 103 height 205
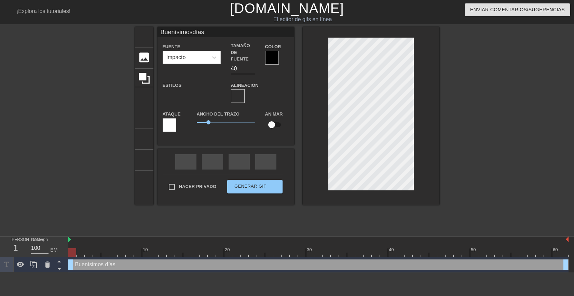
click at [373, 188] on div at bounding box center [371, 116] width 137 height 178
click at [371, 188] on div at bounding box center [371, 116] width 137 height 178
click at [249, 93] on font "formato_alinear_centro" at bounding box center [337, 96] width 180 height 8
click at [270, 61] on div at bounding box center [272, 58] width 14 height 14
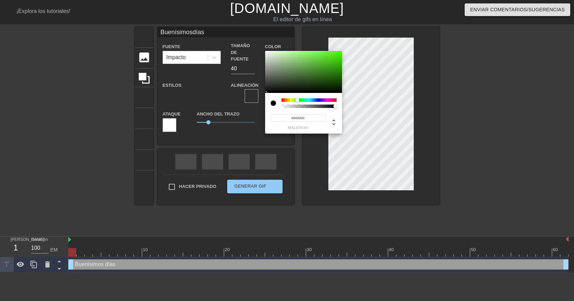
click at [297, 100] on div at bounding box center [309, 99] width 55 height 3
type input "Buenísimosdías"
type input "#2C571C"
click at [317, 79] on div at bounding box center [303, 72] width 77 height 42
type input "Buenísimosdías"
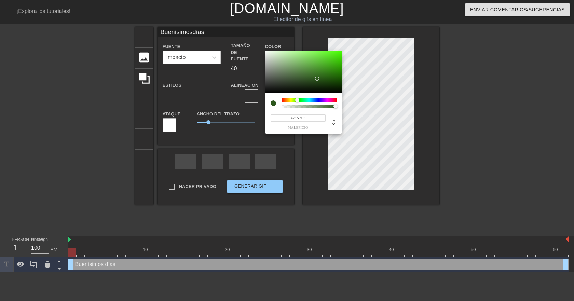
type input "#53C429"
click at [326, 60] on div at bounding box center [303, 72] width 77 height 42
type input "Buenísimosdías"
type input "#348017"
click at [328, 72] on div at bounding box center [303, 72] width 77 height 42
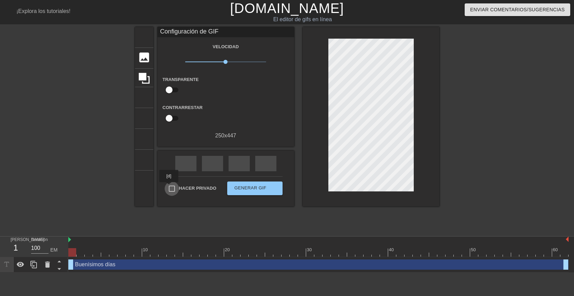
click at [169, 187] on input "Hacer privado" at bounding box center [172, 188] width 14 height 14
checkbox input "true"
click at [243, 186] on font "Generar GIF" at bounding box center [250, 187] width 32 height 5
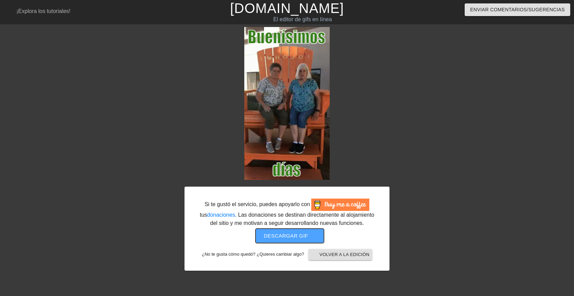
click at [283, 234] on font "Descargar gif" at bounding box center [286, 236] width 44 height 6
